Goal: Task Accomplishment & Management: Manage account settings

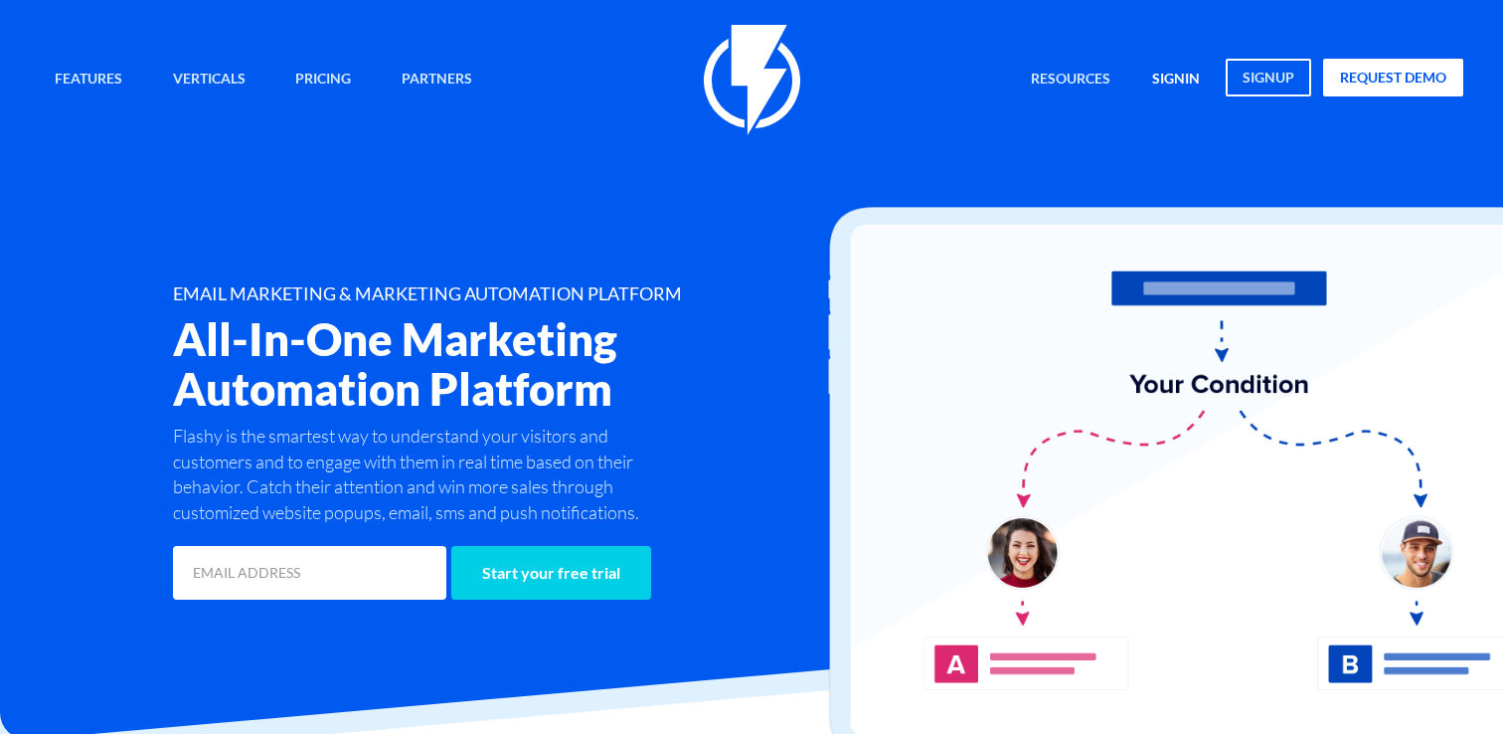
click at [1160, 76] on link "signin" at bounding box center [1176, 80] width 78 height 43
click at [1173, 77] on link "signin" at bounding box center [1176, 80] width 78 height 43
click at [1176, 74] on link "signin" at bounding box center [1176, 80] width 78 height 43
